Goal: Task Accomplishment & Management: Manage account settings

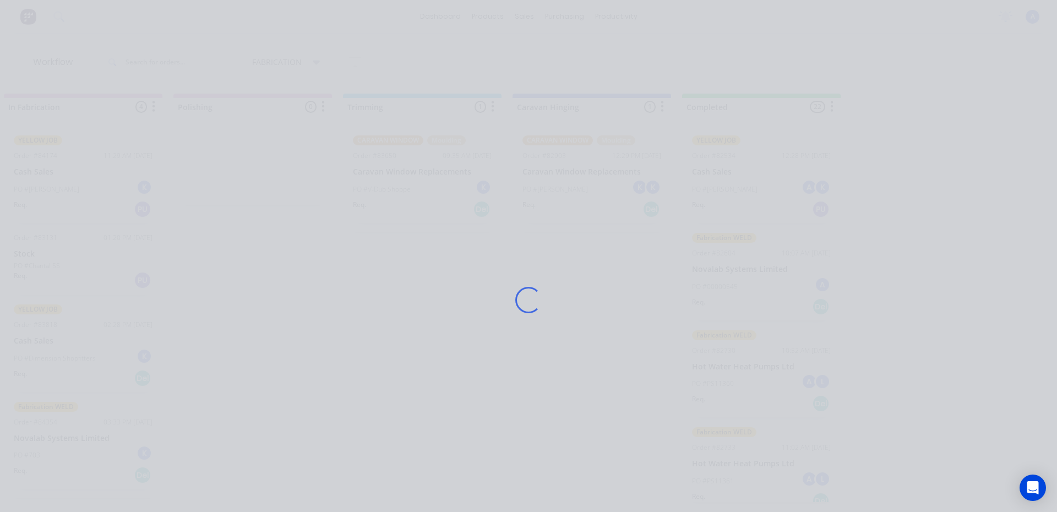
scroll to position [1680, 0]
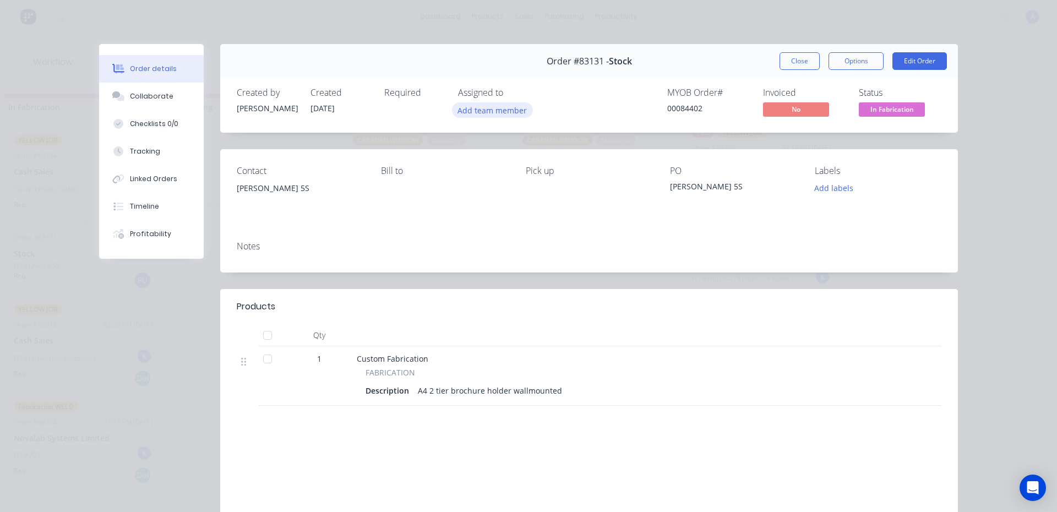
click at [488, 105] on button "Add team member" at bounding box center [492, 109] width 81 height 15
click at [496, 289] on div "Order #83131 - Stock Close Options Edit Order Created by [PERSON_NAME] Created …" at bounding box center [528, 323] width 859 height 558
click at [500, 105] on button "Add team member" at bounding box center [492, 109] width 81 height 15
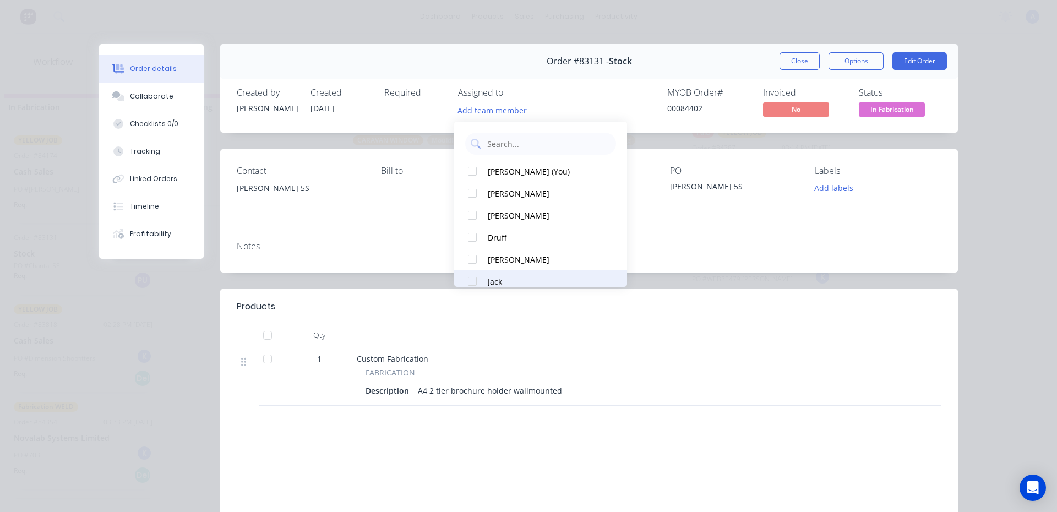
click at [496, 285] on div "Jack" at bounding box center [546, 282] width 116 height 12
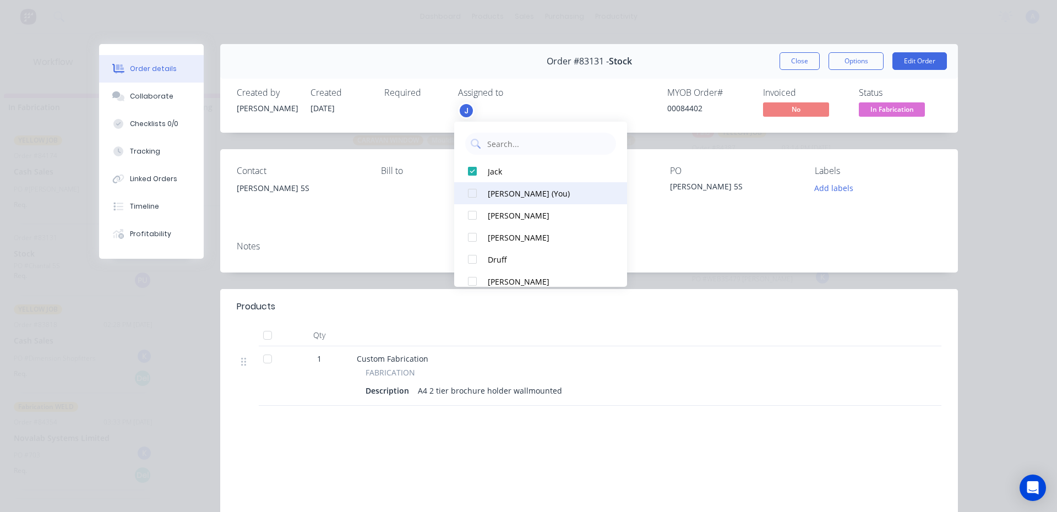
click at [520, 194] on div "[PERSON_NAME] (You)" at bounding box center [546, 194] width 116 height 12
click at [886, 110] on span "In Fabrication" at bounding box center [892, 109] width 66 height 14
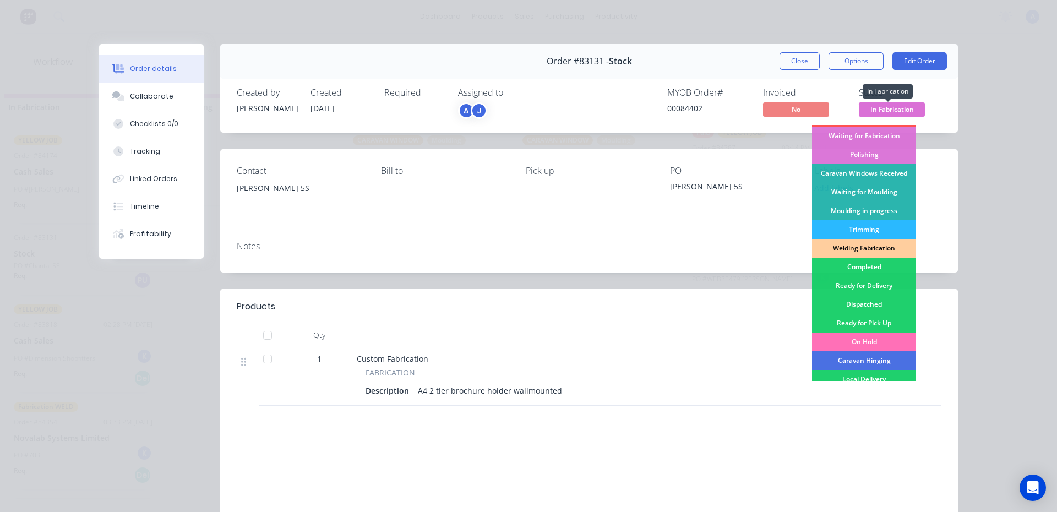
scroll to position [159, 0]
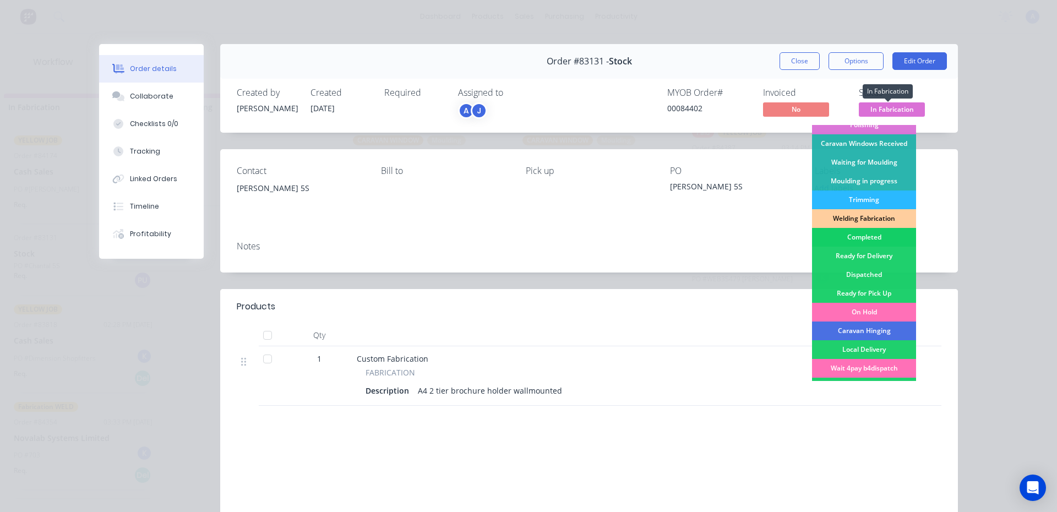
click at [862, 240] on div "Completed" at bounding box center [864, 237] width 104 height 19
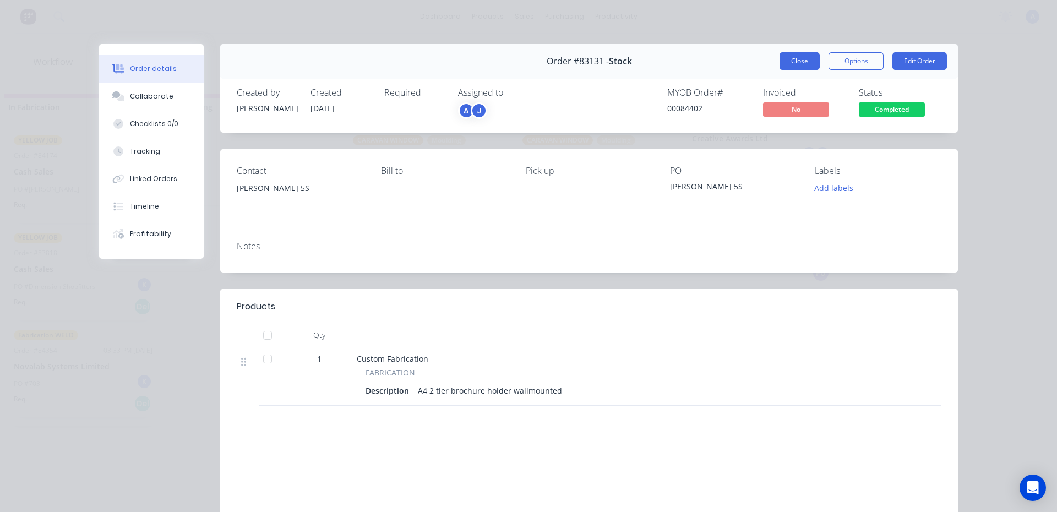
click at [793, 68] on button "Close" at bounding box center [800, 61] width 40 height 18
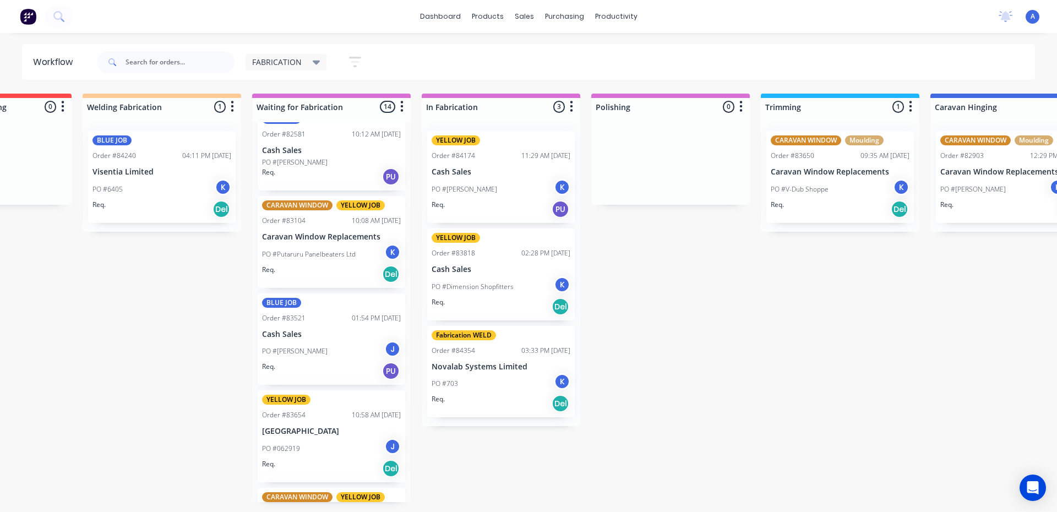
scroll to position [0, 0]
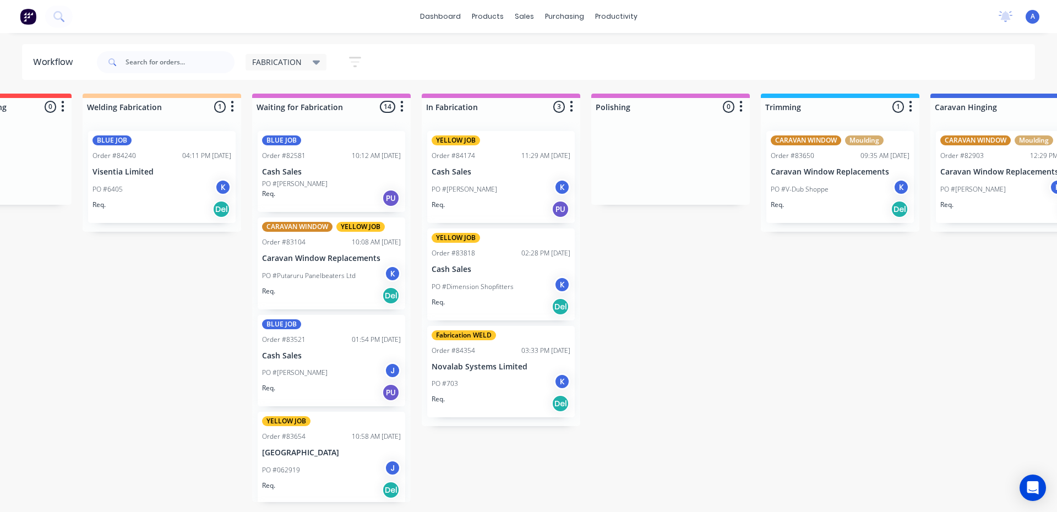
click at [332, 164] on div "BLUE JOB Order #82581 10:12 AM [DATE] Cash Sales PO #[PERSON_NAME]. PU" at bounding box center [332, 171] width 148 height 81
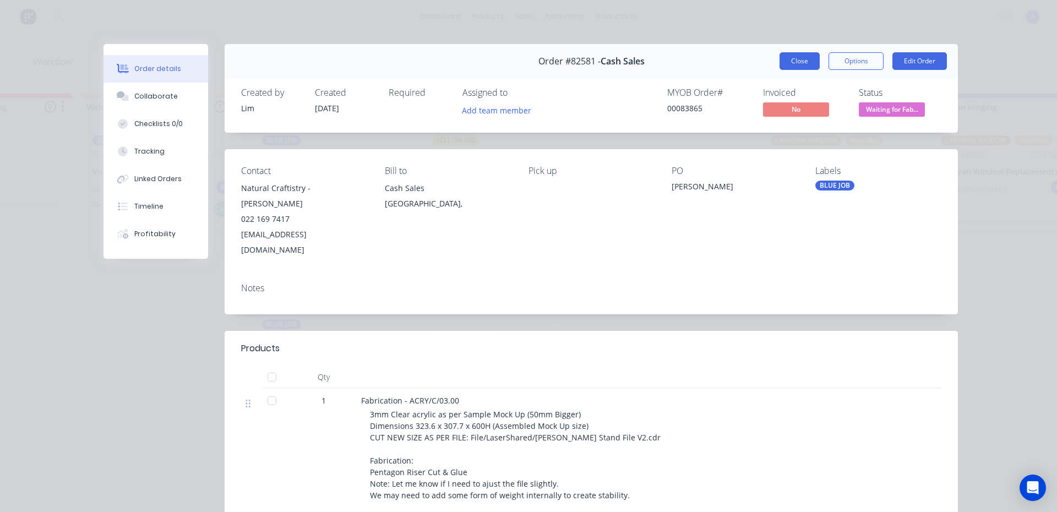
click at [795, 58] on button "Close" at bounding box center [800, 61] width 40 height 18
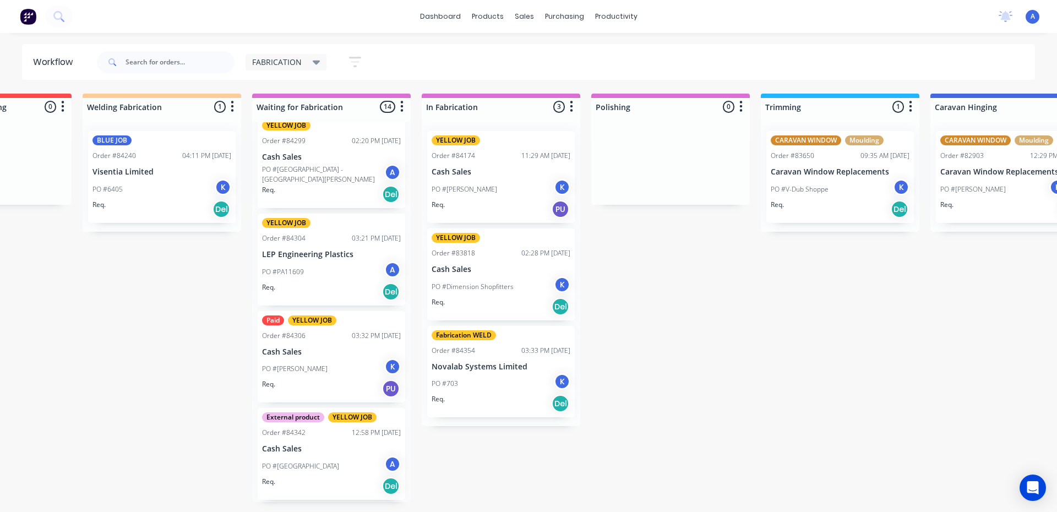
scroll to position [493, 0]
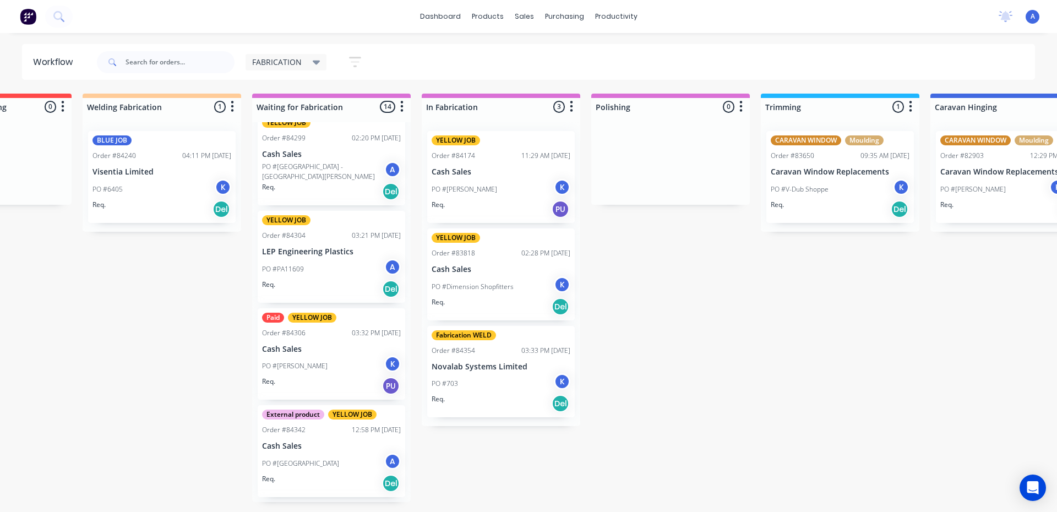
click at [389, 358] on div "K" at bounding box center [392, 364] width 17 height 17
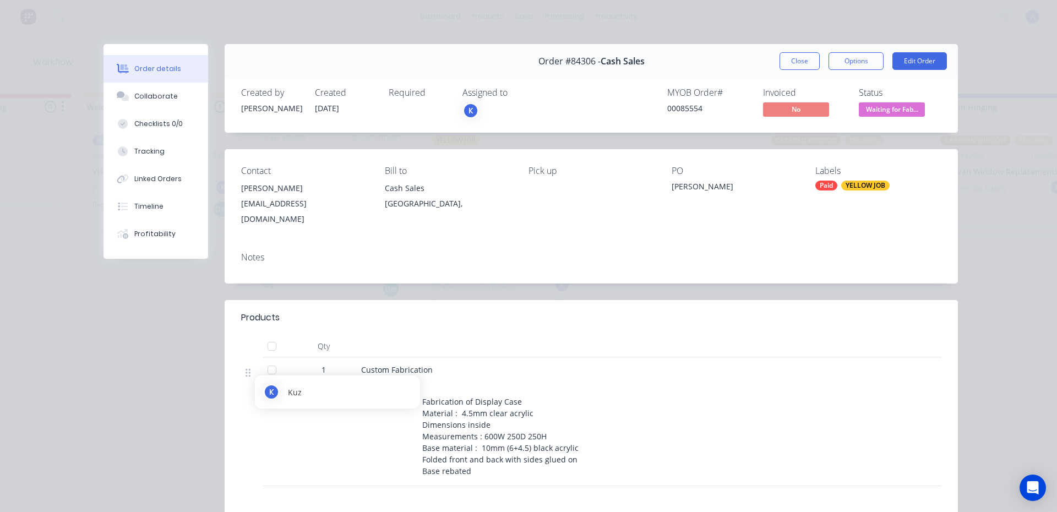
click at [466, 111] on div "K" at bounding box center [471, 110] width 17 height 17
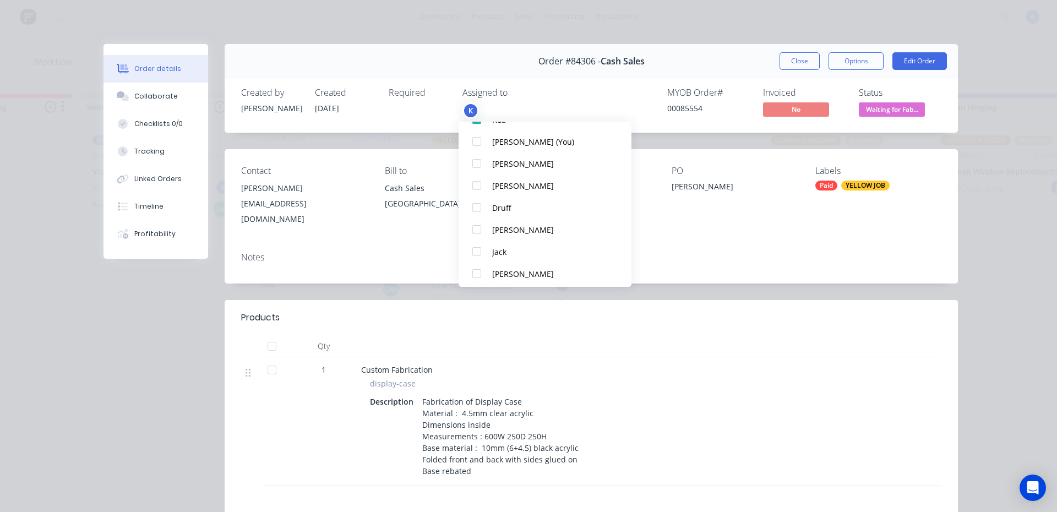
scroll to position [187, 0]
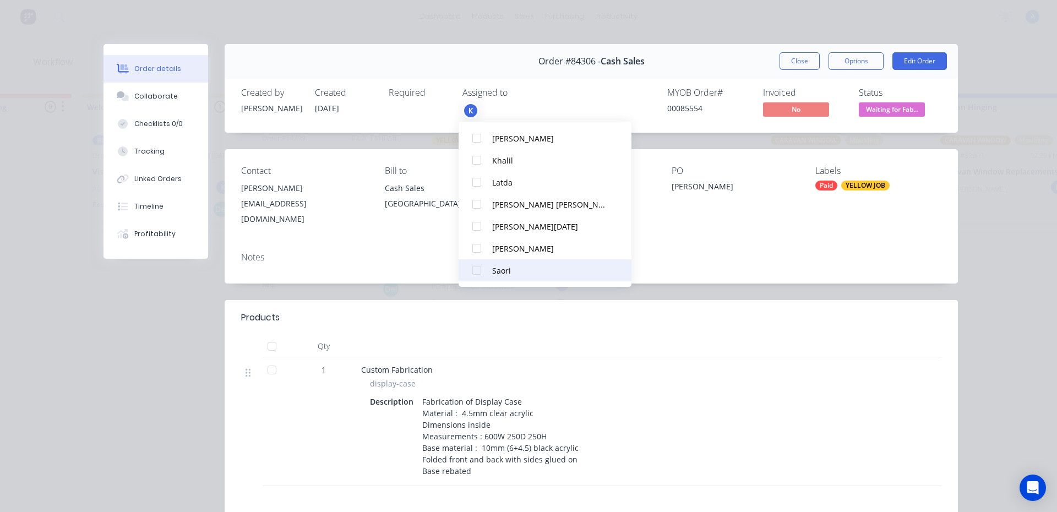
click at [481, 273] on div at bounding box center [477, 270] width 22 height 22
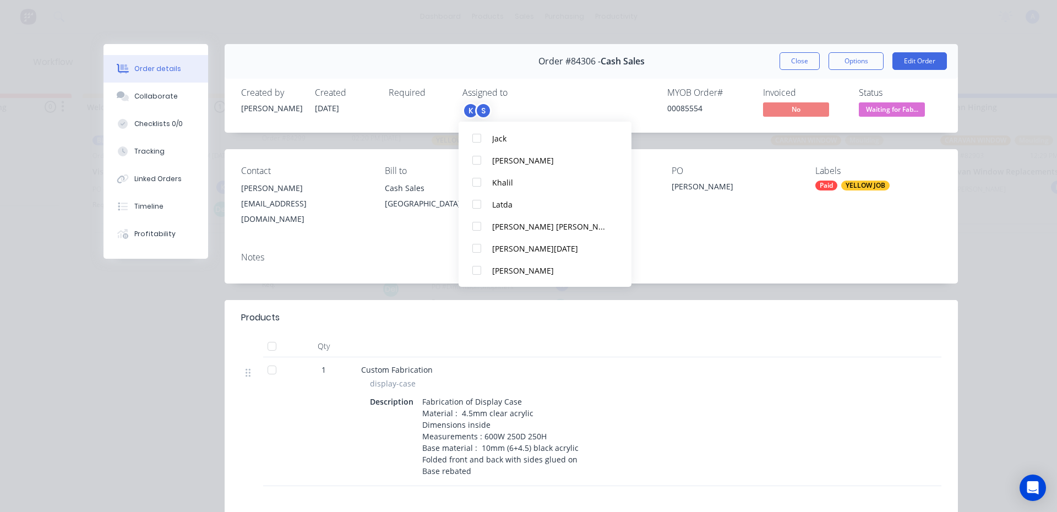
scroll to position [0, 0]
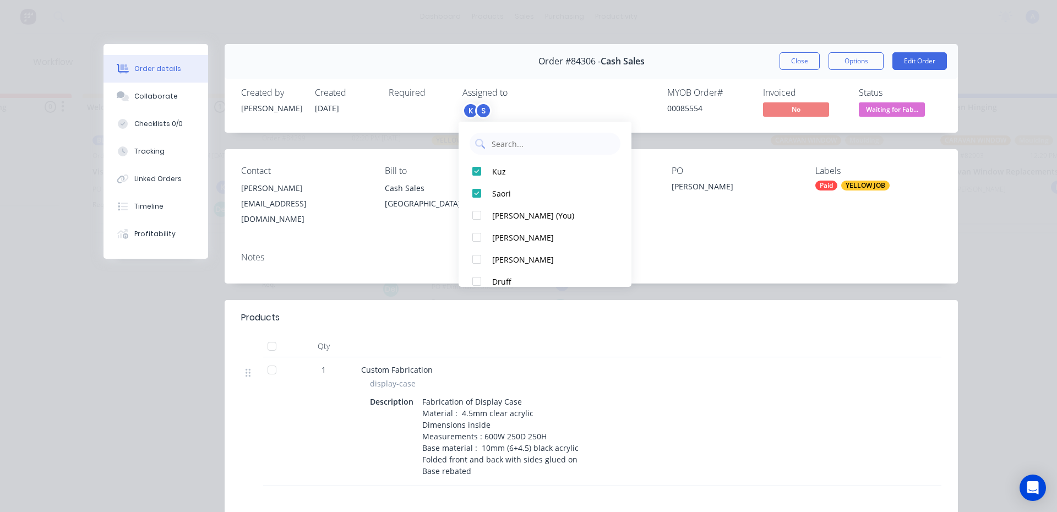
click at [907, 110] on span "Waiting for Fab..." at bounding box center [892, 109] width 66 height 14
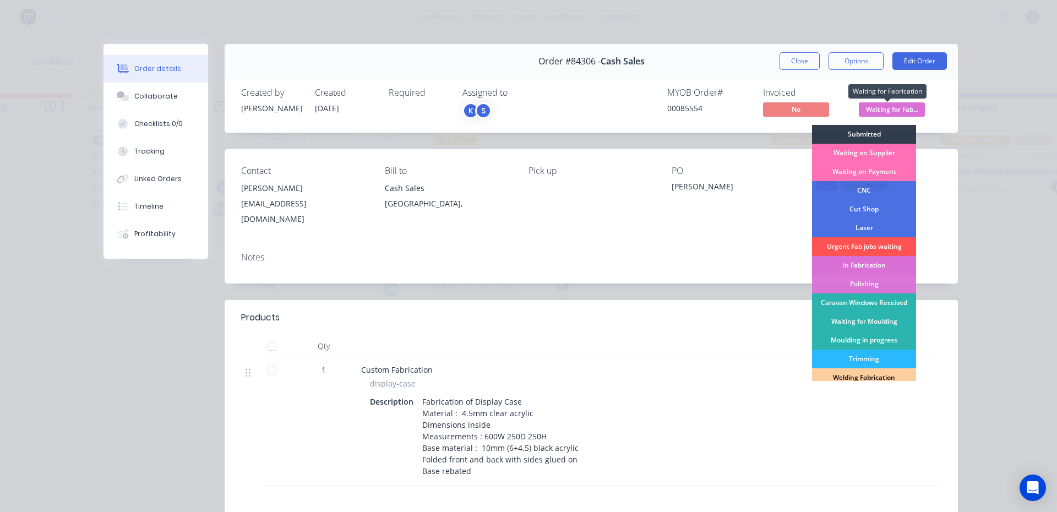
click at [883, 266] on div "In Fabrication" at bounding box center [864, 265] width 104 height 19
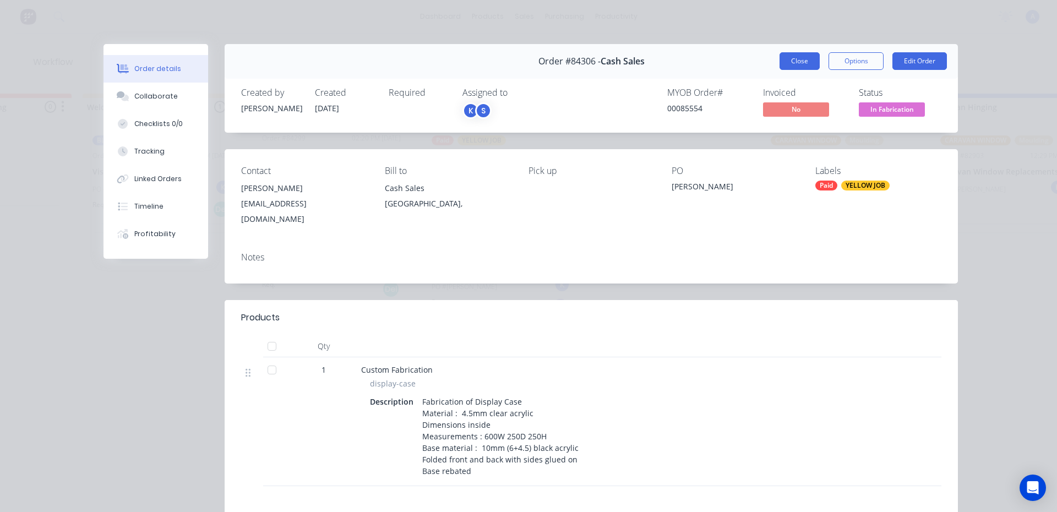
click at [802, 60] on button "Close" at bounding box center [800, 61] width 40 height 18
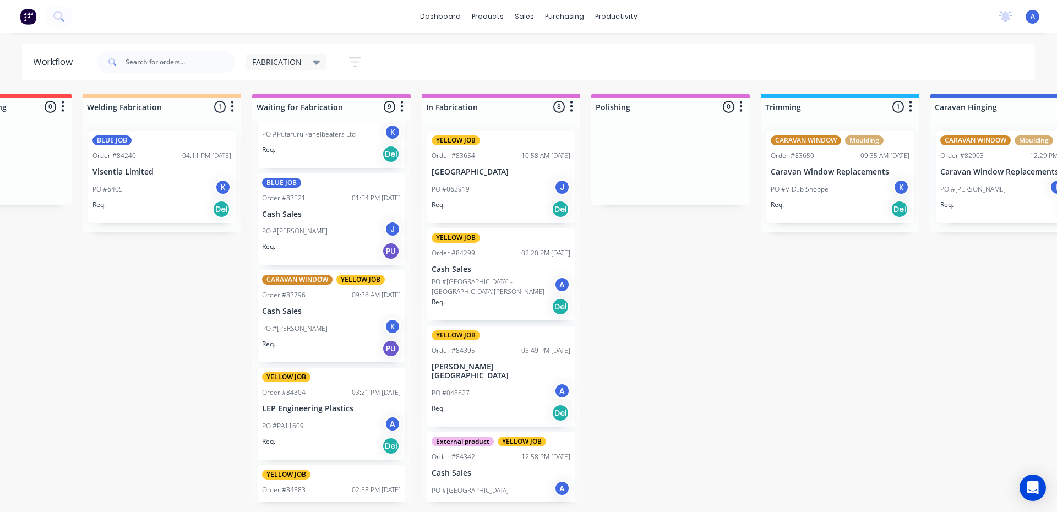
scroll to position [133, 0]
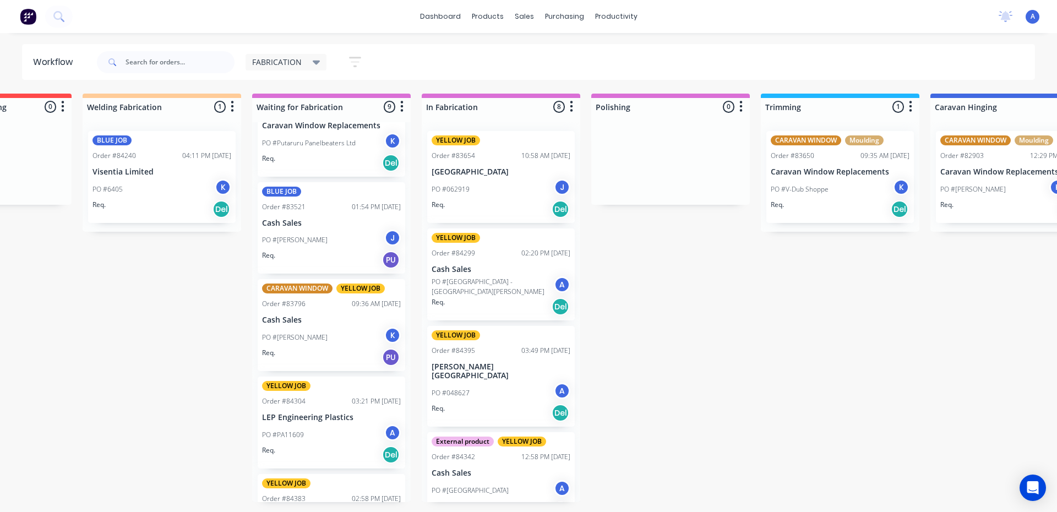
click at [499, 180] on div "PO #062919 J" at bounding box center [501, 189] width 139 height 21
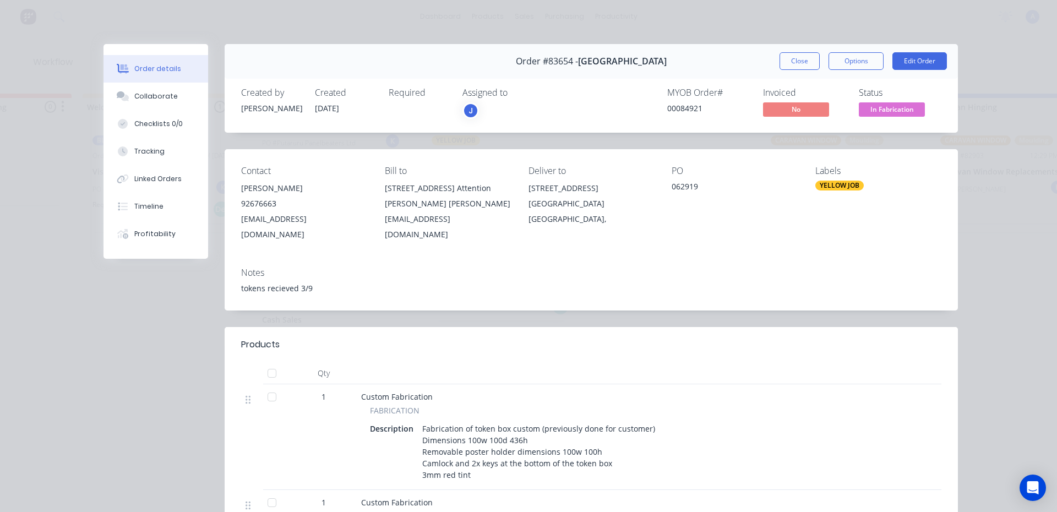
click at [492, 105] on div "J" at bounding box center [518, 110] width 110 height 17
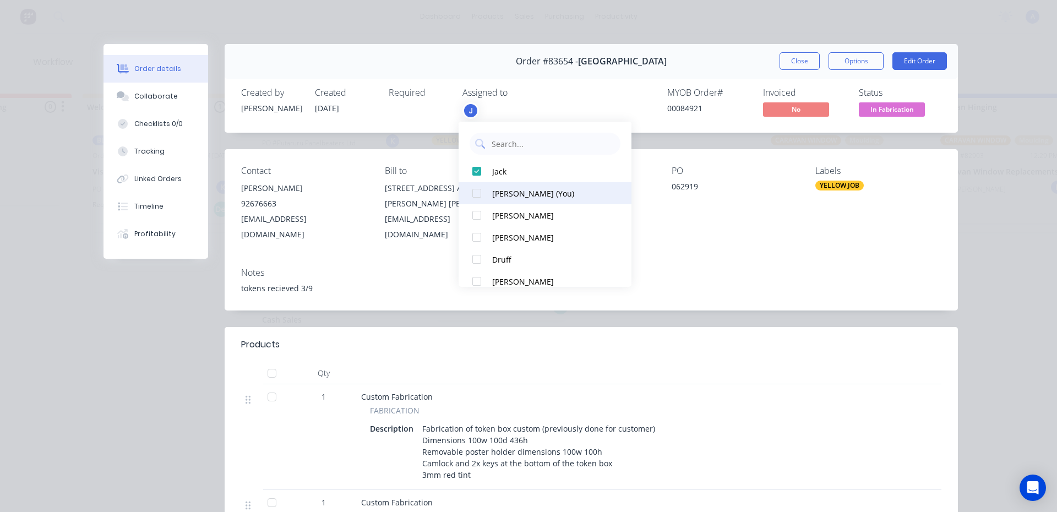
click at [527, 193] on div "[PERSON_NAME] (You)" at bounding box center [550, 194] width 116 height 12
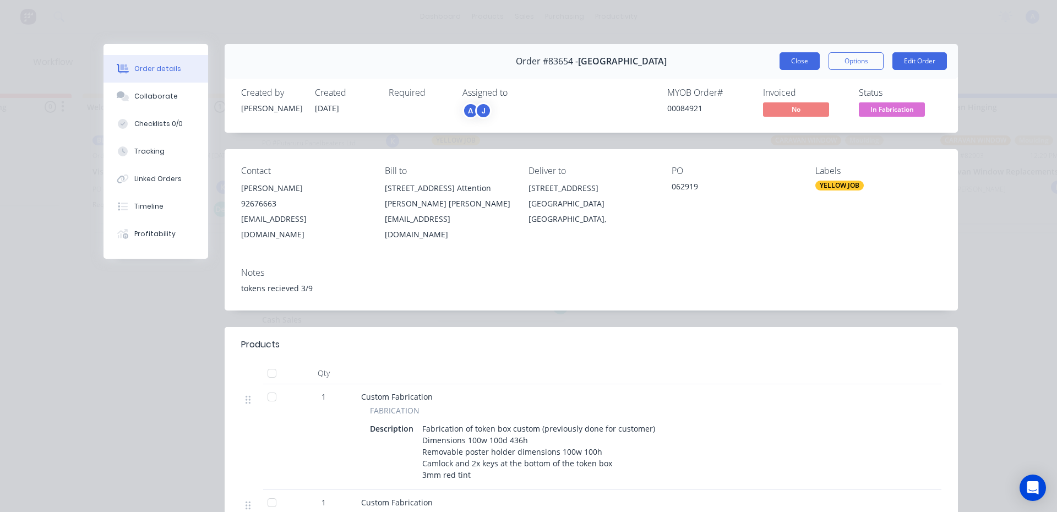
click at [798, 62] on button "Close" at bounding box center [800, 61] width 40 height 18
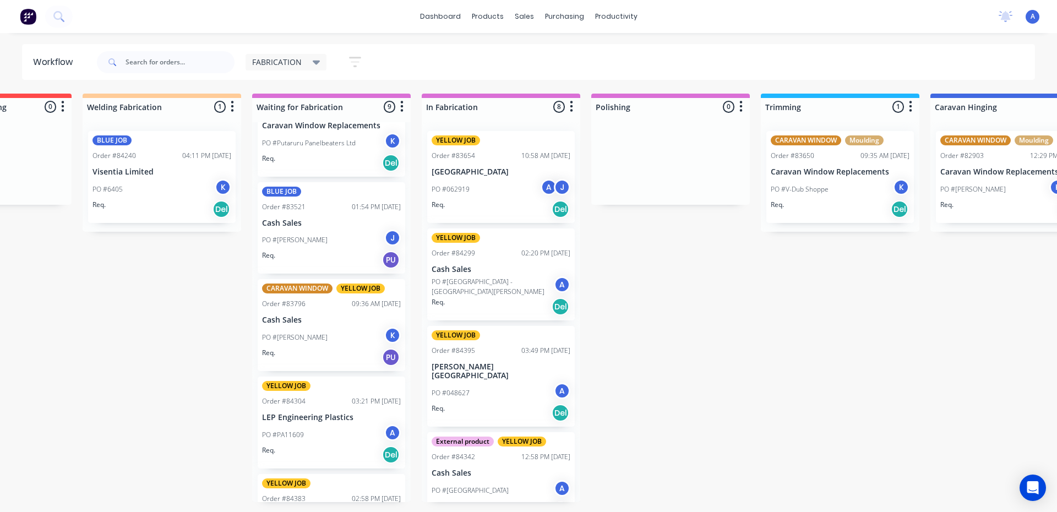
click at [520, 279] on div "PO #[GEOGRAPHIC_DATA] - Rach [PERSON_NAME] A" at bounding box center [501, 286] width 139 height 21
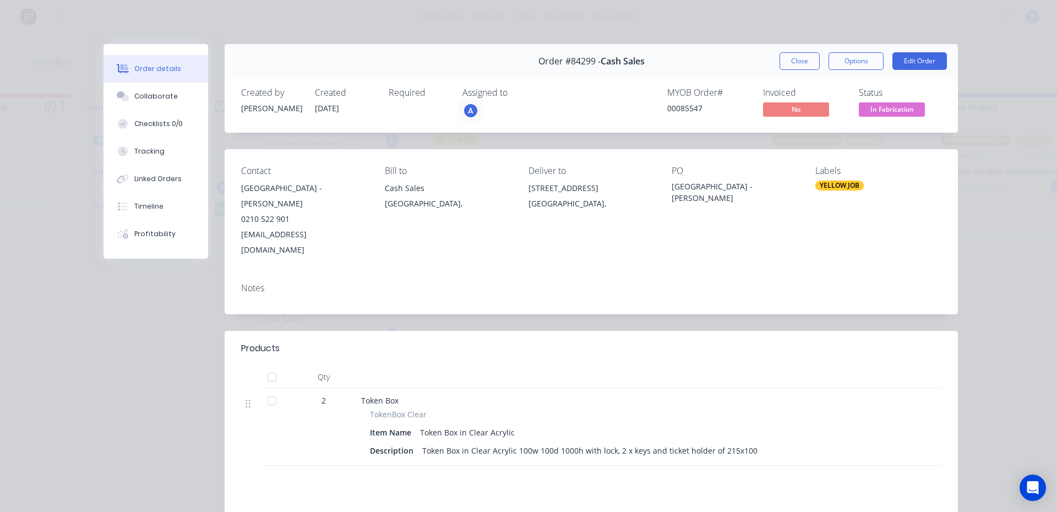
click at [485, 106] on div "A" at bounding box center [518, 110] width 110 height 17
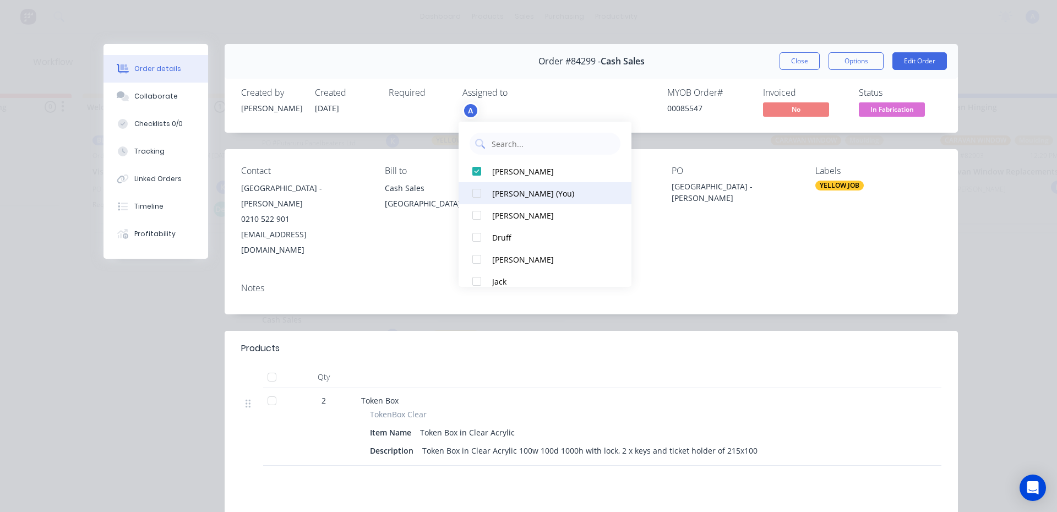
click at [523, 191] on div "[PERSON_NAME] (You)" at bounding box center [550, 194] width 116 height 12
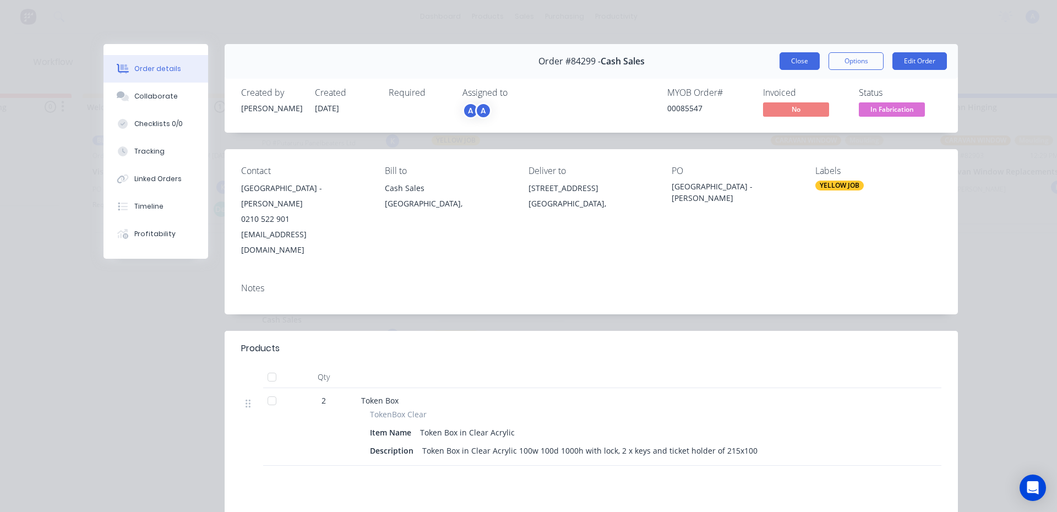
click at [796, 61] on button "Close" at bounding box center [800, 61] width 40 height 18
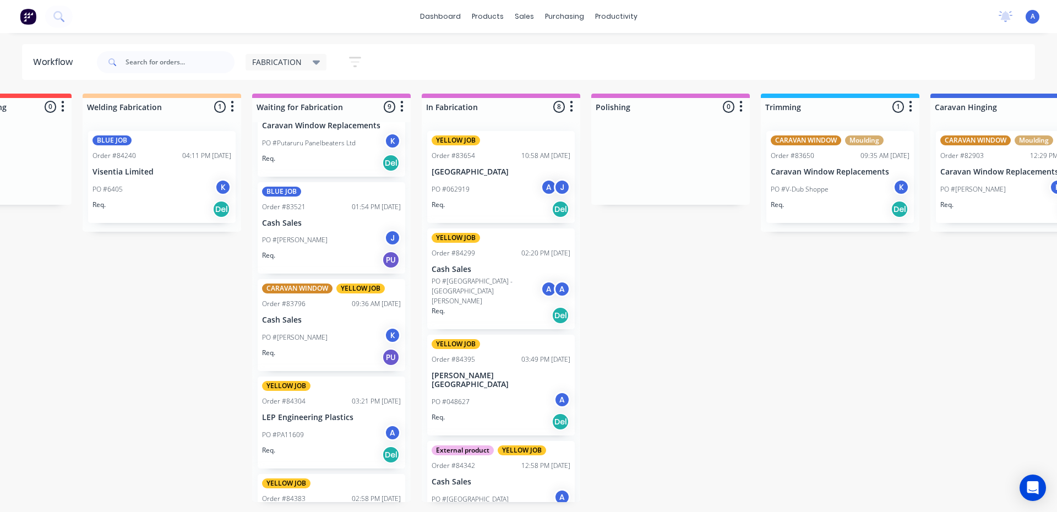
click at [525, 391] on div "PO #048627 A" at bounding box center [501, 401] width 139 height 21
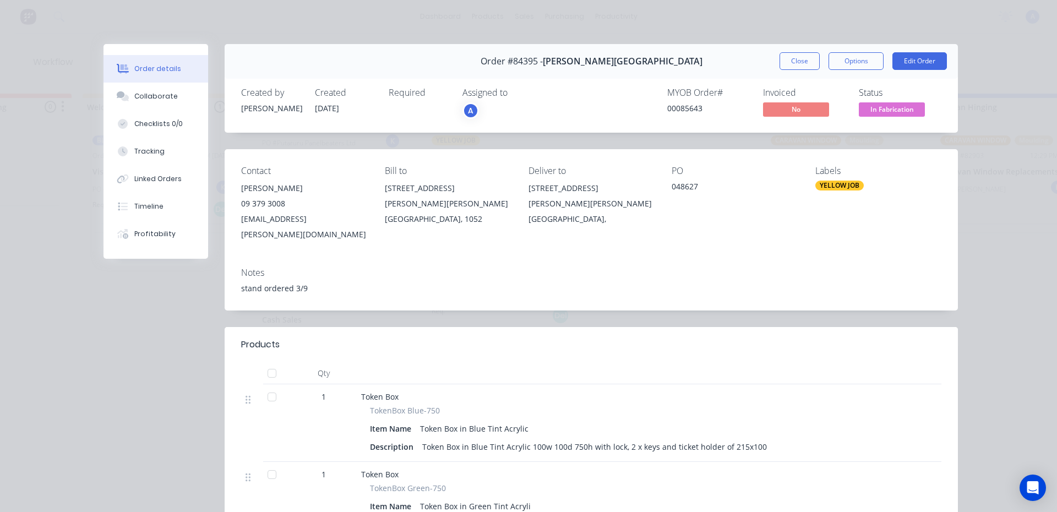
click at [475, 106] on div "A" at bounding box center [471, 110] width 17 height 17
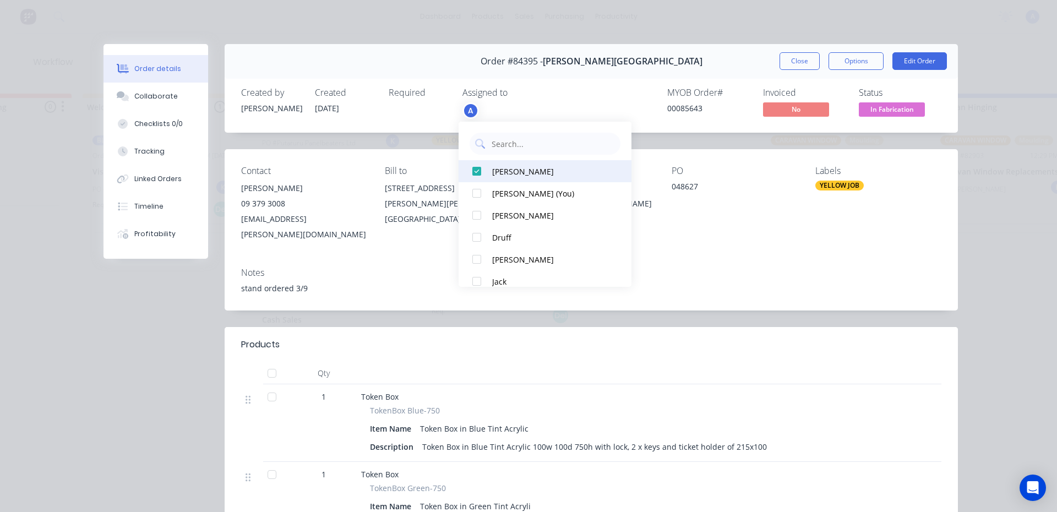
click at [509, 175] on div "[PERSON_NAME]" at bounding box center [550, 172] width 116 height 12
click at [504, 108] on button "Add team member" at bounding box center [496, 109] width 81 height 15
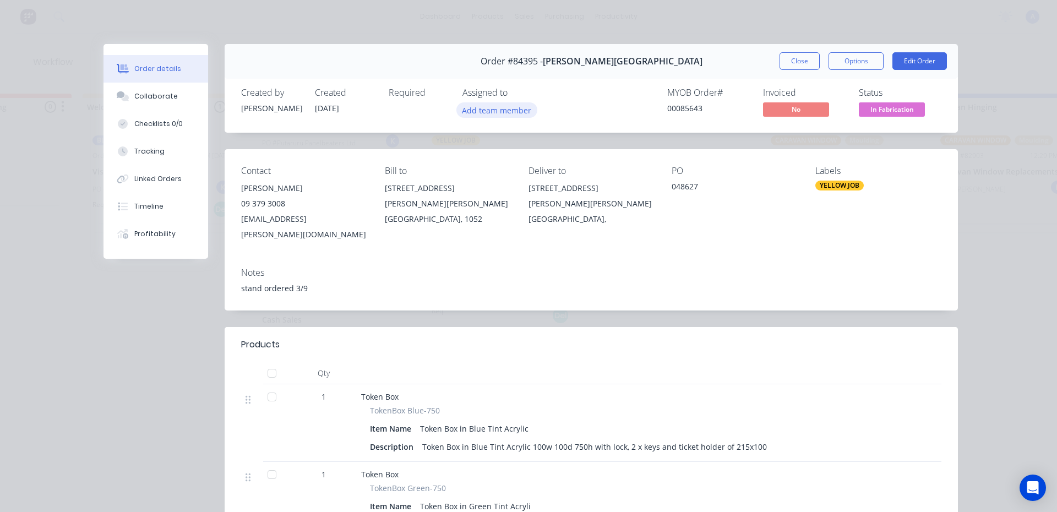
click at [498, 110] on button "Add team member" at bounding box center [496, 109] width 81 height 15
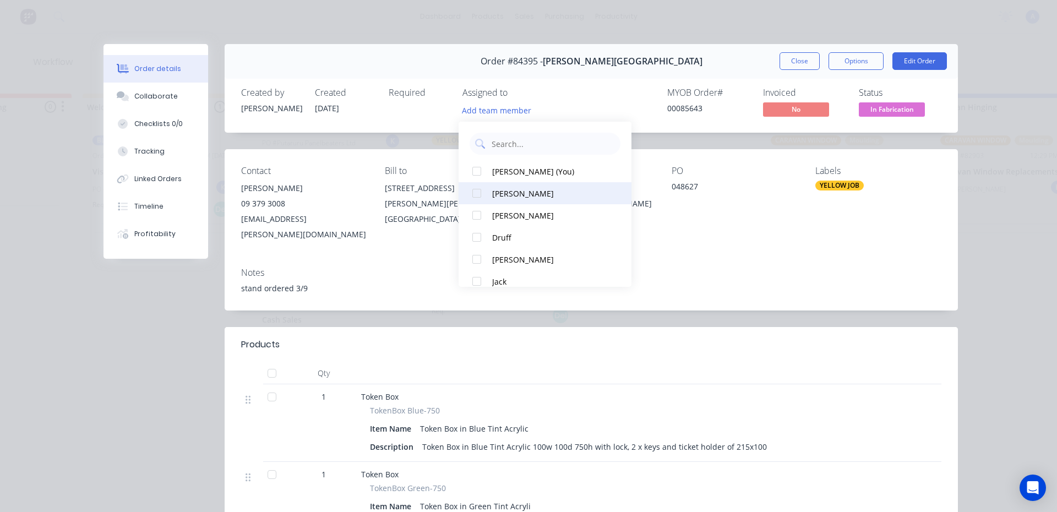
click at [487, 194] on div at bounding box center [477, 193] width 22 height 22
click at [514, 173] on div "[PERSON_NAME]" at bounding box center [550, 172] width 116 height 12
click at [500, 195] on div "[PERSON_NAME]" at bounding box center [550, 194] width 116 height 12
click at [522, 193] on div "[PERSON_NAME] (You)" at bounding box center [550, 194] width 116 height 12
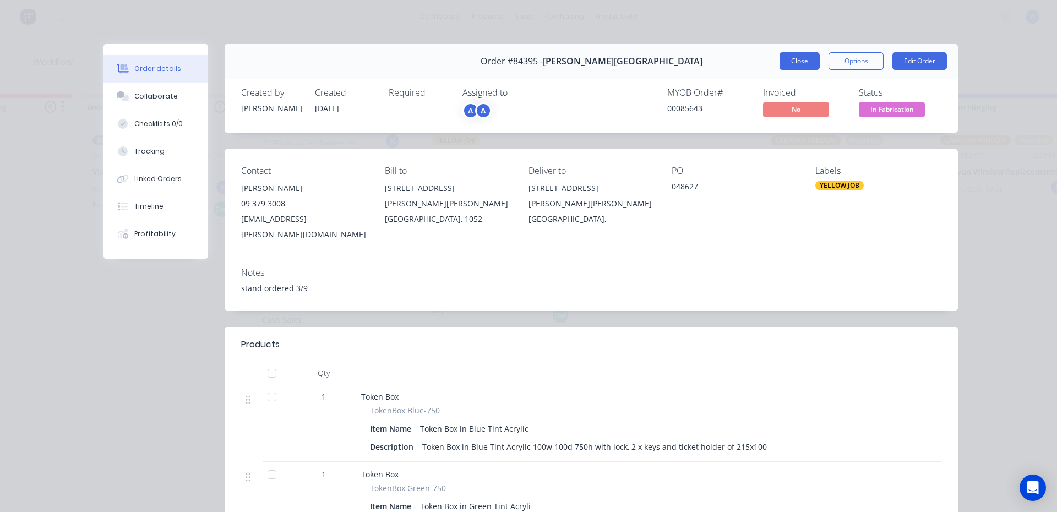
click at [793, 56] on button "Close" at bounding box center [800, 61] width 40 height 18
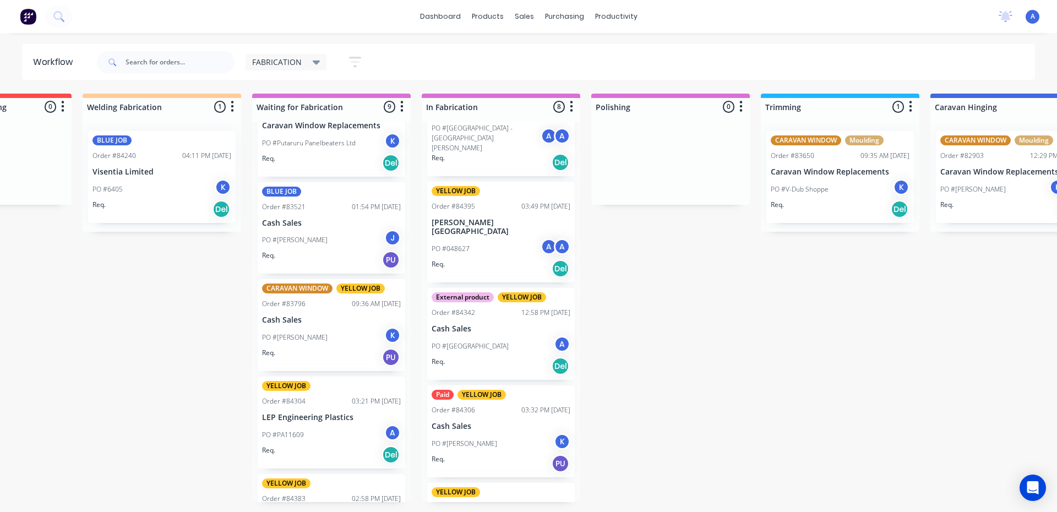
scroll to position [155, 0]
click at [516, 334] on div "PO #[GEOGRAPHIC_DATA] A" at bounding box center [501, 344] width 139 height 21
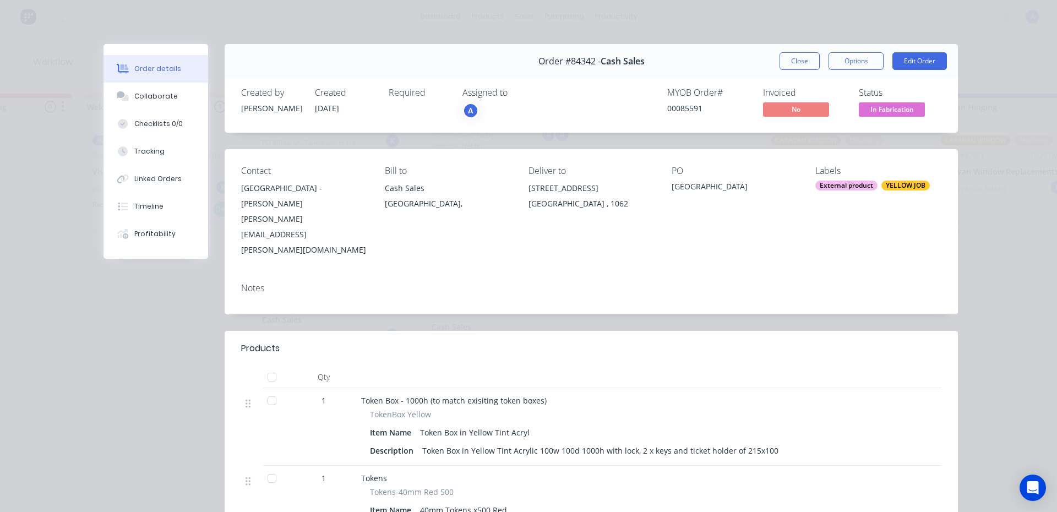
click at [499, 110] on div "A" at bounding box center [518, 110] width 110 height 17
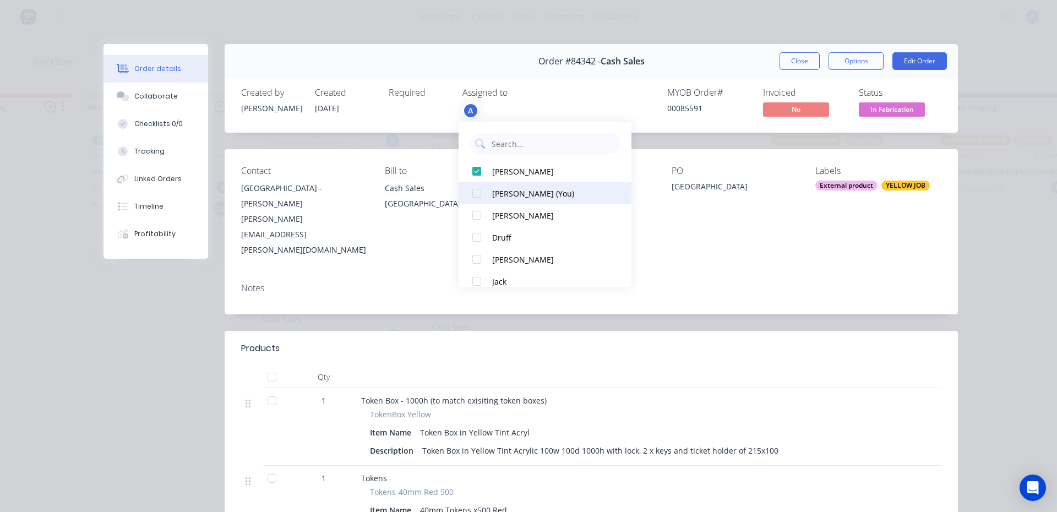
click at [530, 193] on div "[PERSON_NAME] (You)" at bounding box center [550, 194] width 116 height 12
click at [796, 61] on button "Close" at bounding box center [800, 61] width 40 height 18
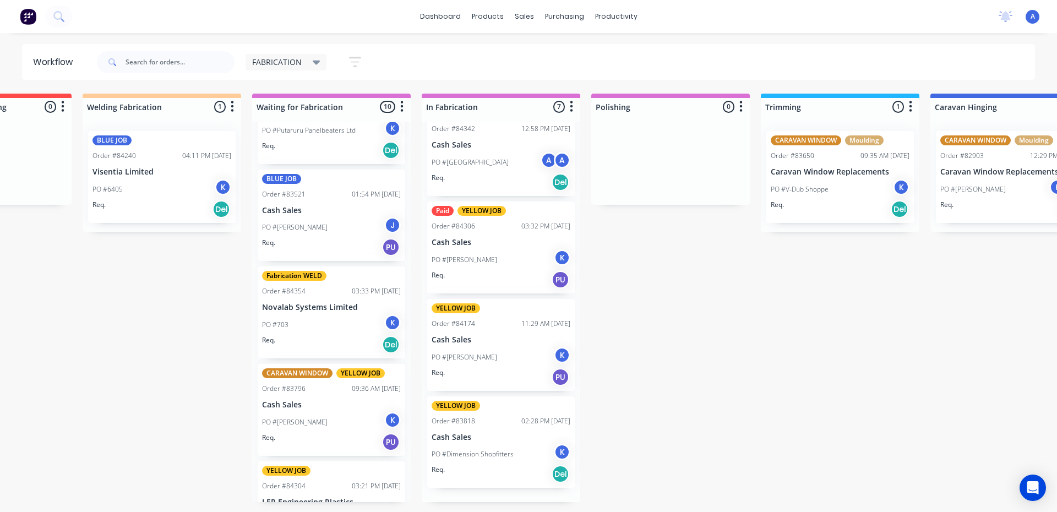
scroll to position [306, 0]
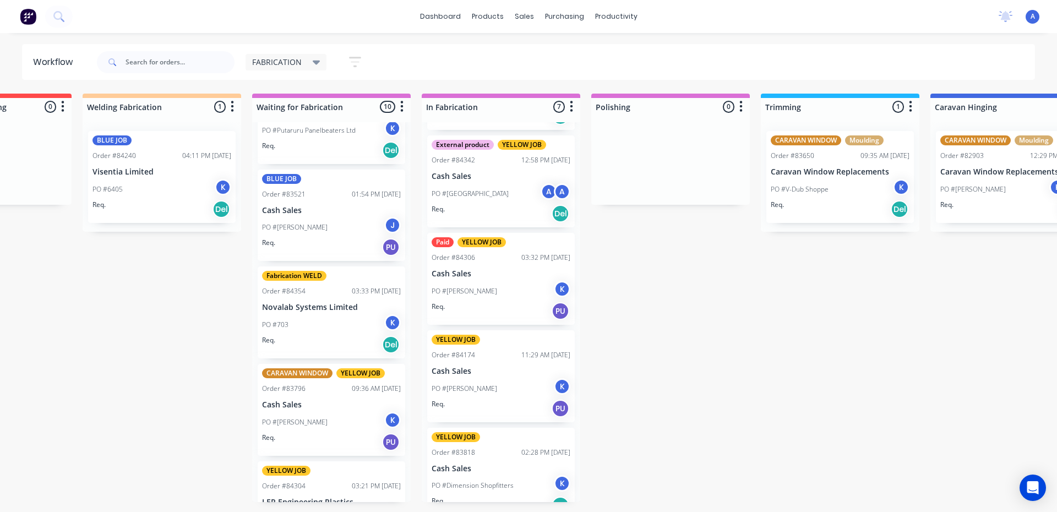
click at [286, 68] on div "FABRICATION" at bounding box center [286, 62] width 81 height 17
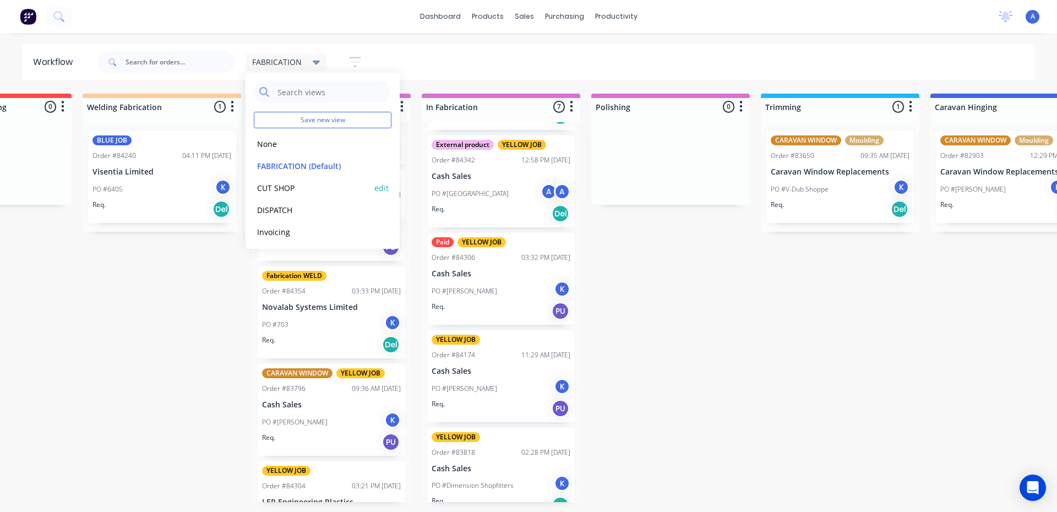
click at [283, 193] on button "CUT SHOP" at bounding box center [312, 188] width 117 height 13
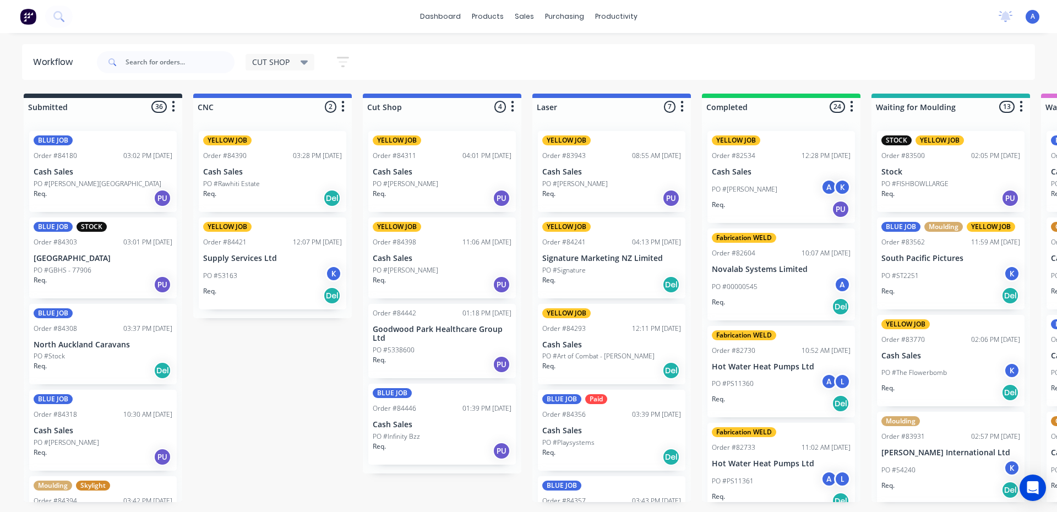
click at [440, 355] on div "Req. PU" at bounding box center [442, 364] width 139 height 19
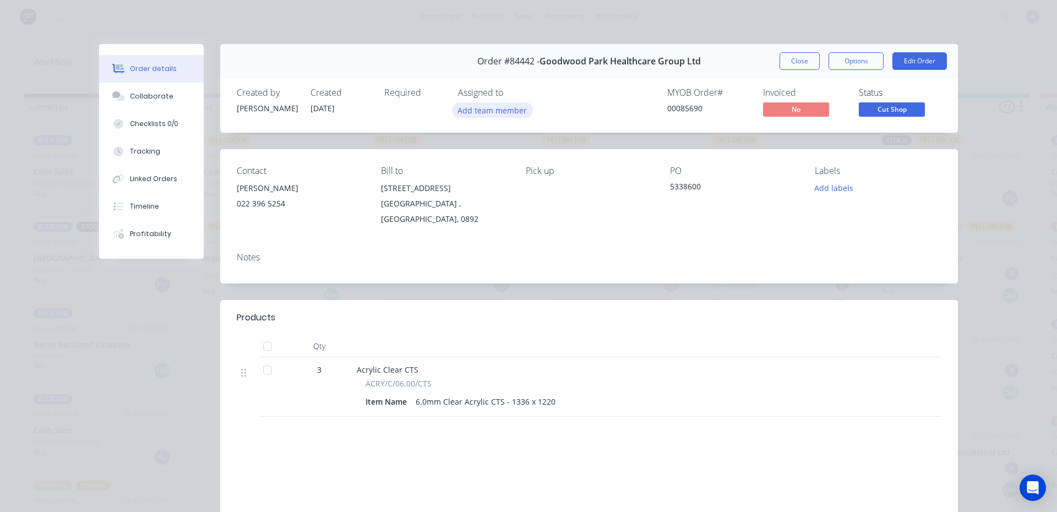
click at [502, 111] on button "Add team member" at bounding box center [492, 109] width 81 height 15
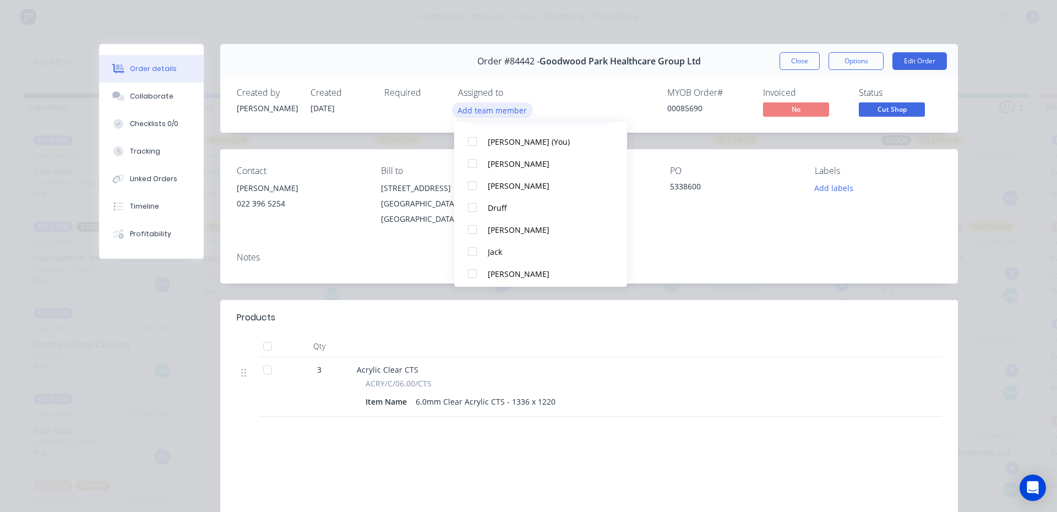
scroll to position [47, 0]
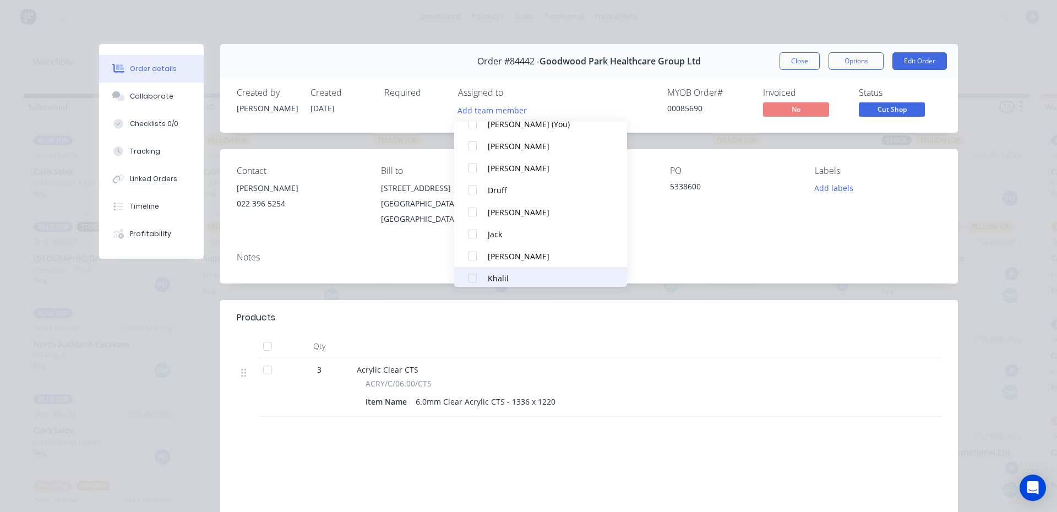
click at [516, 275] on div "Khalil" at bounding box center [546, 279] width 116 height 12
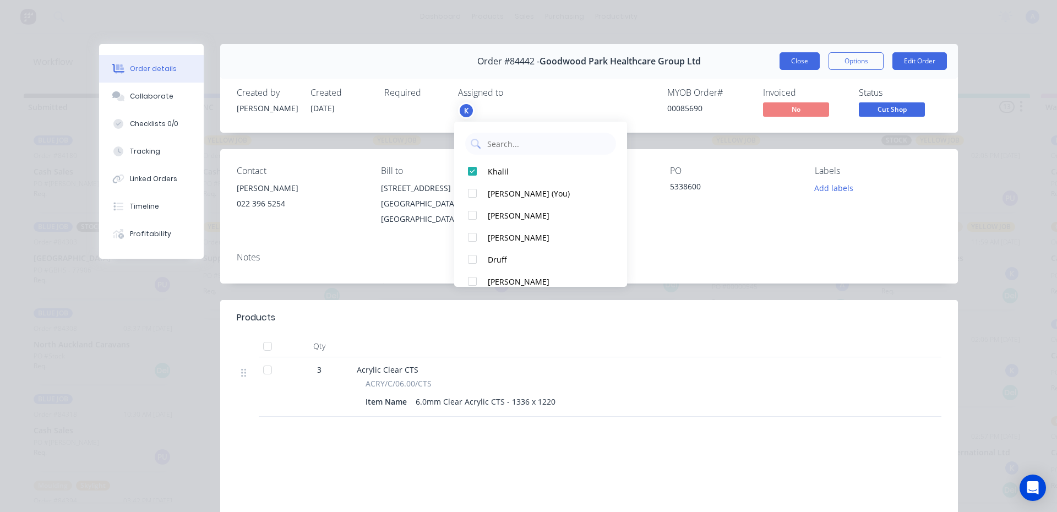
click at [783, 66] on button "Close" at bounding box center [800, 61] width 40 height 18
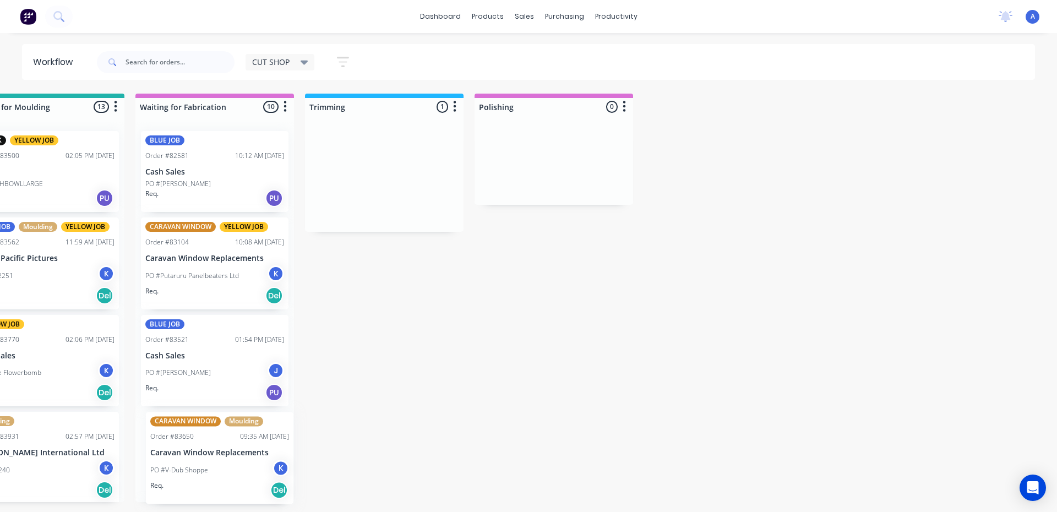
scroll to position [0, 901]
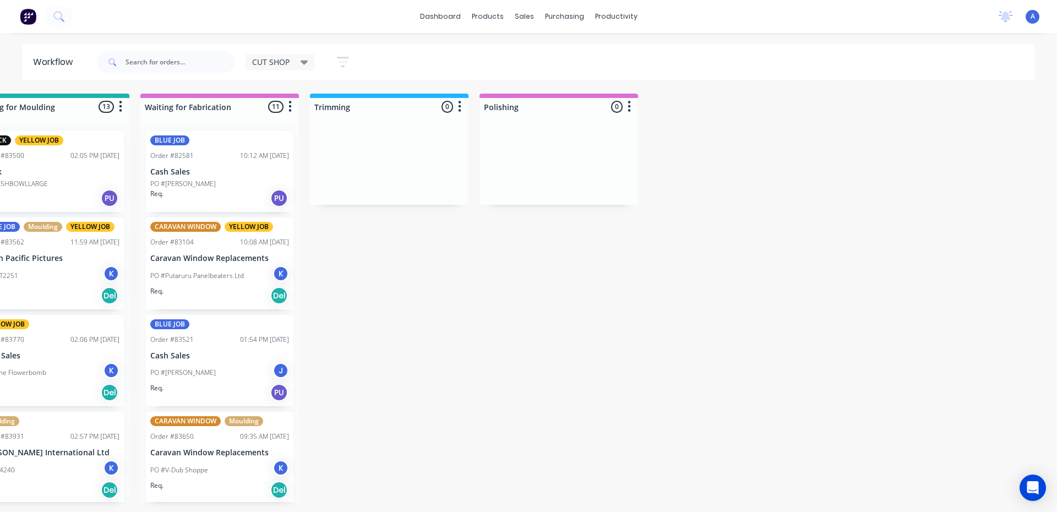
click at [228, 481] on div "Req. Del" at bounding box center [219, 490] width 139 height 19
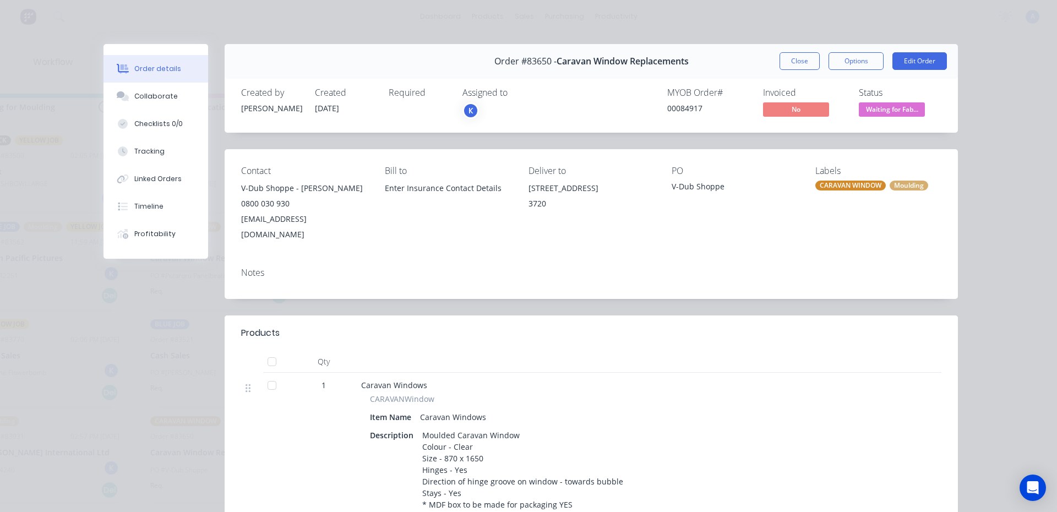
click at [466, 111] on div "K" at bounding box center [471, 110] width 17 height 17
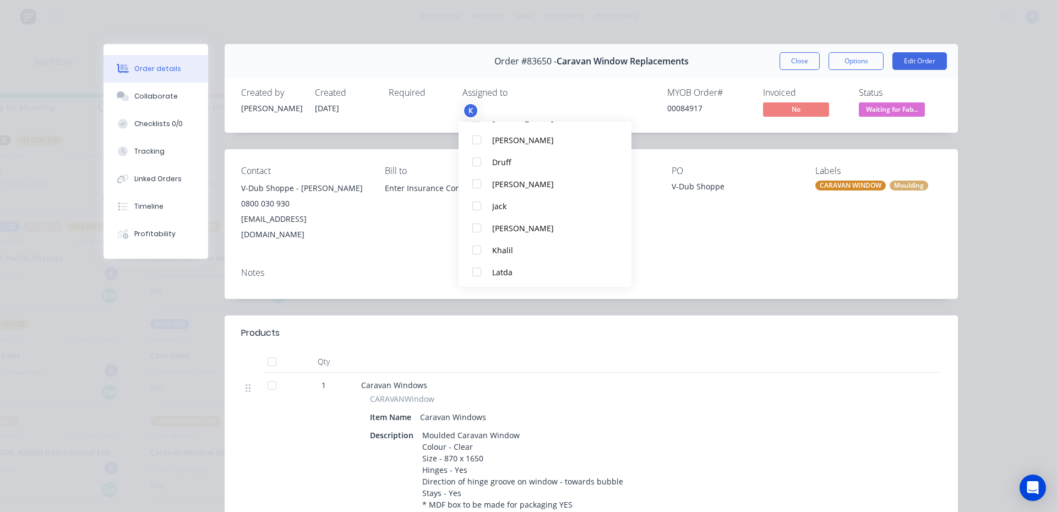
scroll to position [102, 0]
click at [500, 253] on button "Khalil" at bounding box center [545, 245] width 173 height 22
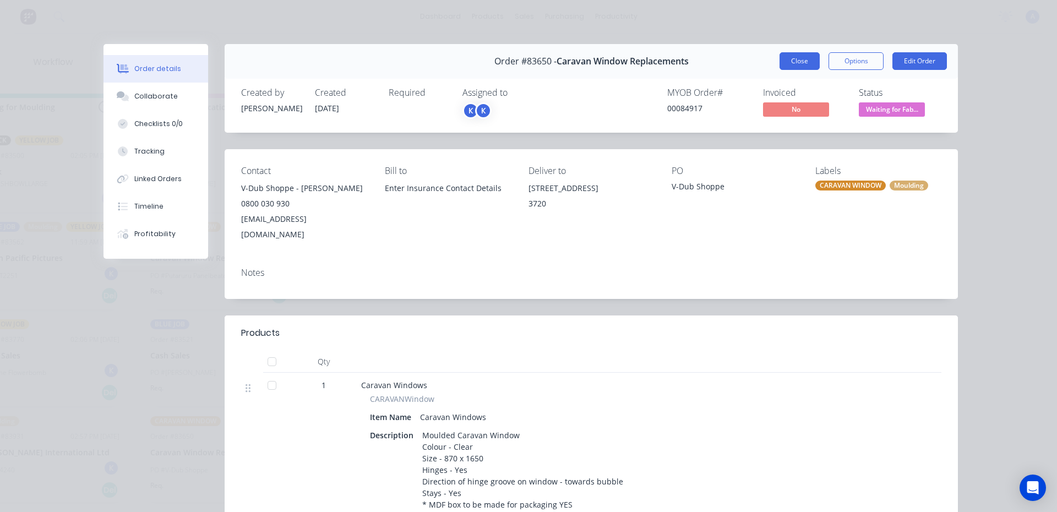
click at [788, 69] on button "Close" at bounding box center [800, 61] width 40 height 18
